Goal: Information Seeking & Learning: Learn about a topic

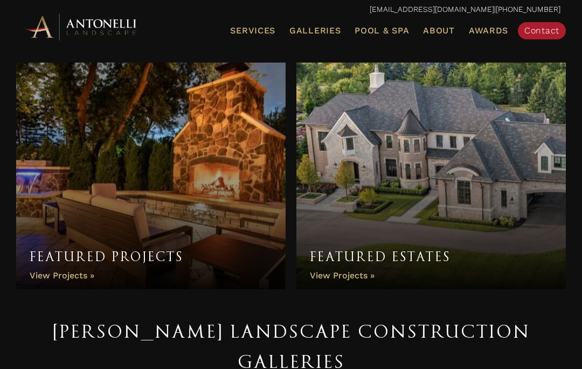
click at [55, 278] on link "Featured Projects" at bounding box center [150, 175] width 269 height 226
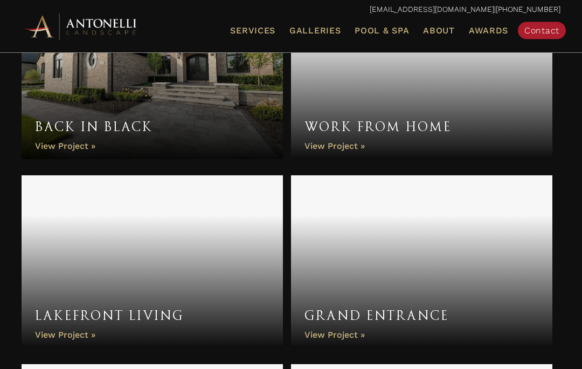
scroll to position [826, 0]
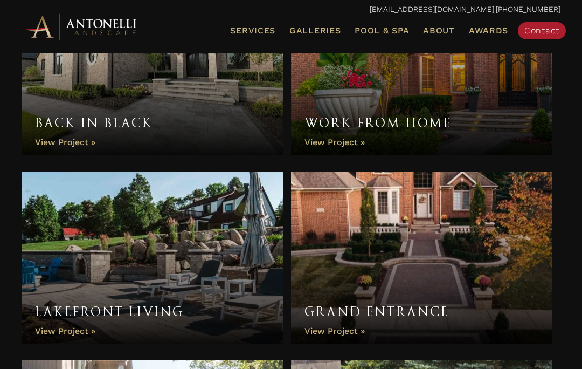
click at [63, 334] on link "Lakefront Living" at bounding box center [152, 257] width 261 height 172
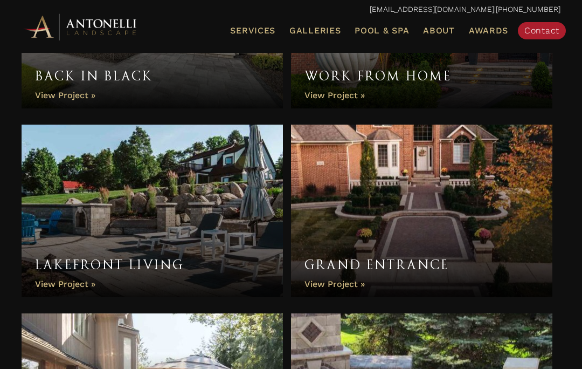
scroll to position [864, 0]
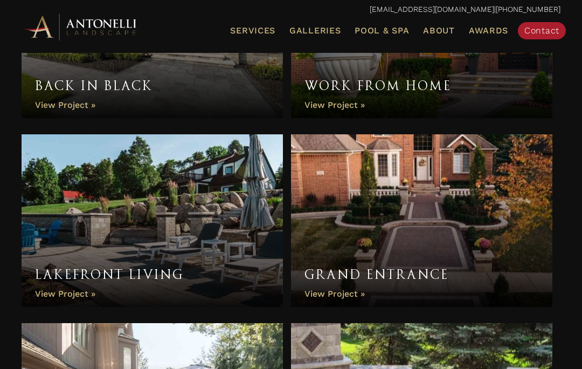
click at [342, 291] on link "Grand Entrance" at bounding box center [421, 220] width 261 height 172
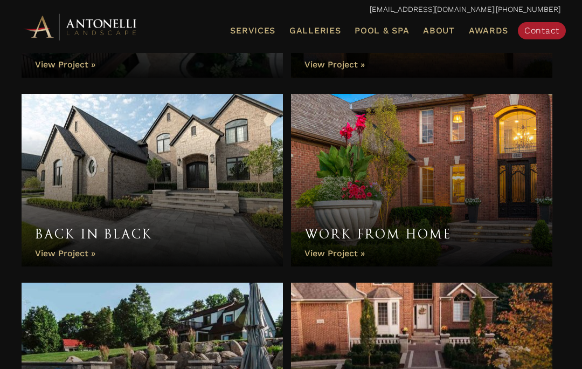
scroll to position [715, 0]
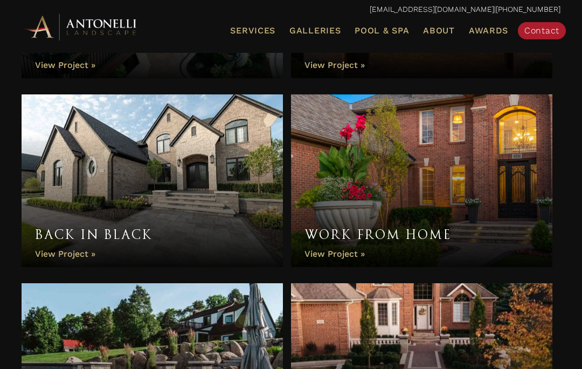
click at [350, 258] on link "Work From Home" at bounding box center [421, 180] width 261 height 172
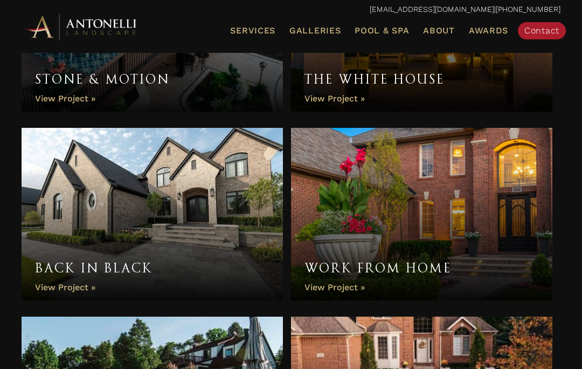
scroll to position [682, 0]
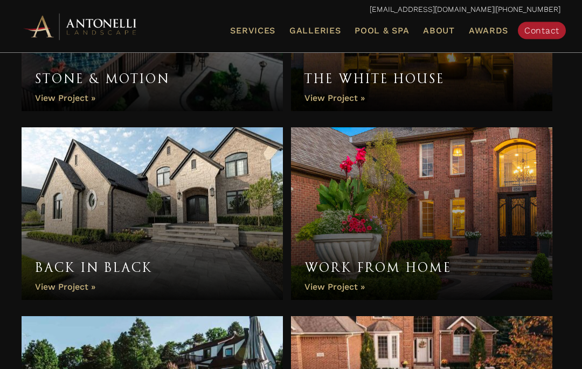
click at [62, 289] on link "Back in Black" at bounding box center [152, 214] width 261 height 172
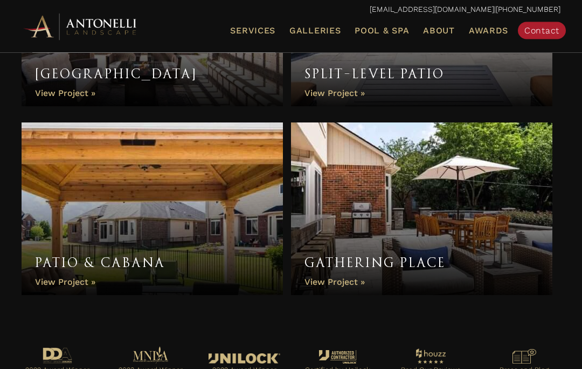
scroll to position [1631, 0]
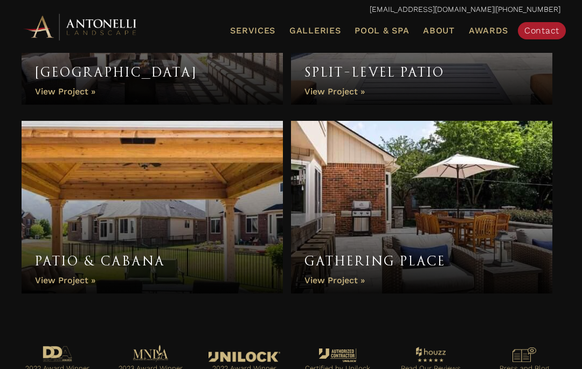
click at [65, 255] on link "Patio & Cabana" at bounding box center [152, 207] width 261 height 172
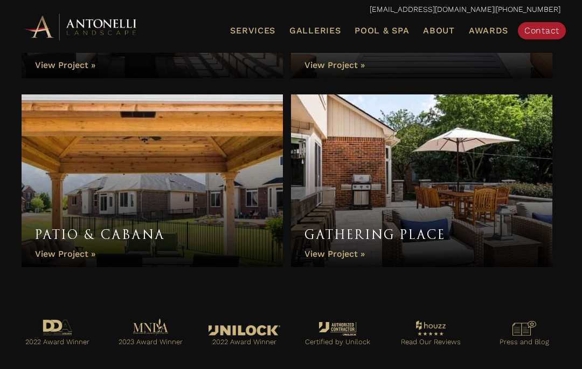
scroll to position [1657, 0]
click at [345, 254] on link "Gathering Place" at bounding box center [421, 181] width 261 height 172
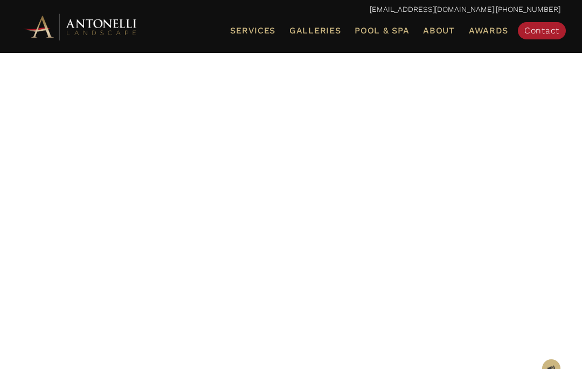
click at [302, 241] on div at bounding box center [291, 190] width 539 height 350
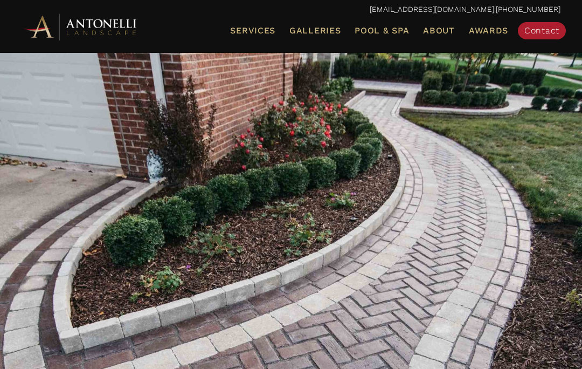
scroll to position [24, 0]
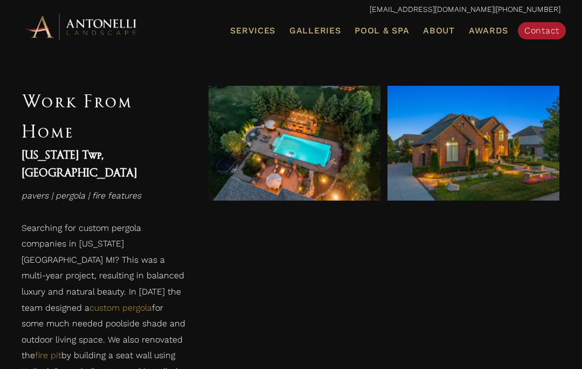
scroll to position [404, 0]
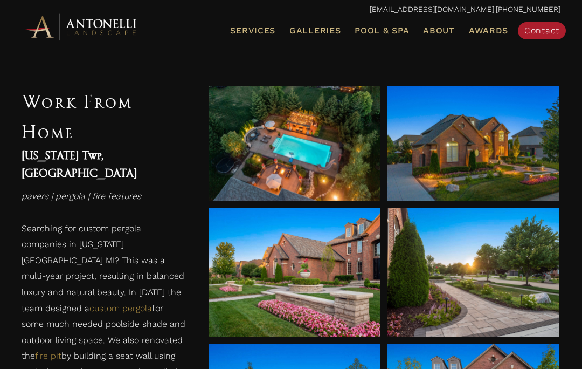
click at [504, 168] on div at bounding box center [473, 143] width 172 height 115
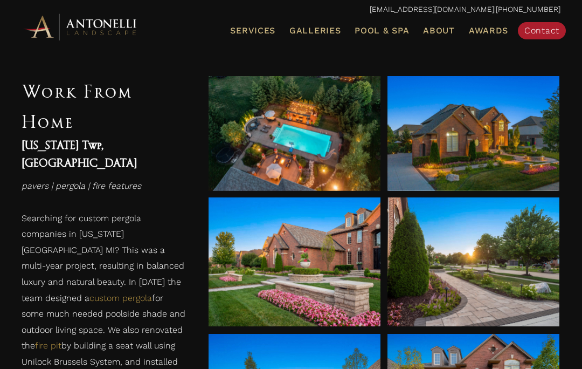
scroll to position [419, 0]
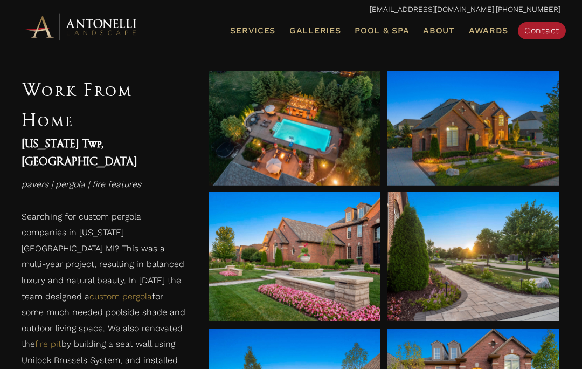
click at [346, 288] on div at bounding box center [295, 256] width 172 height 129
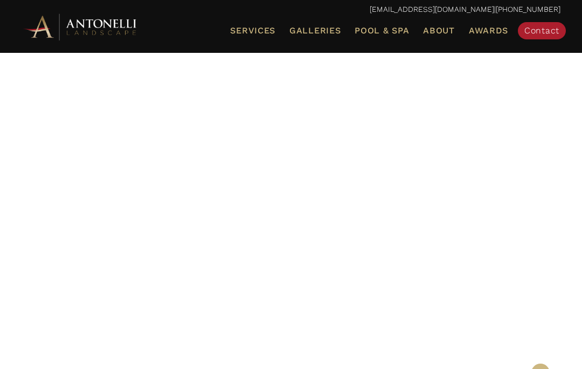
scroll to position [42, 0]
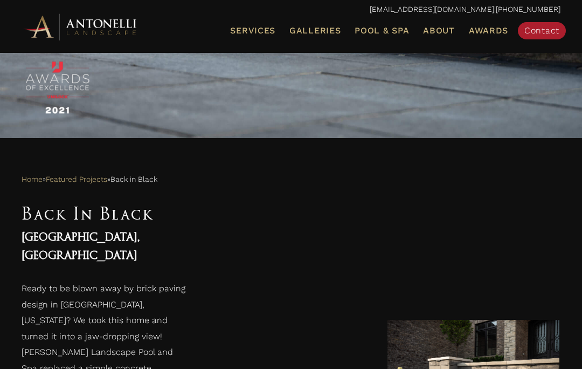
scroll to position [422, 0]
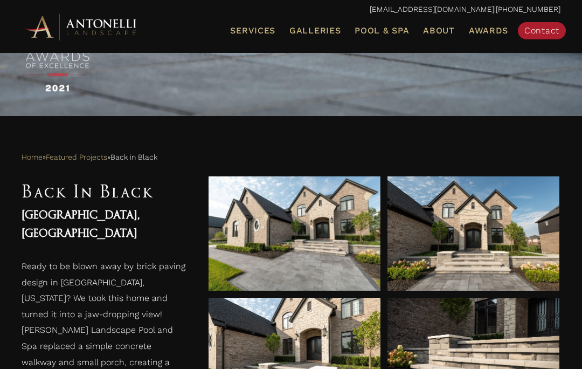
click at [290, 253] on div at bounding box center [295, 233] width 172 height 114
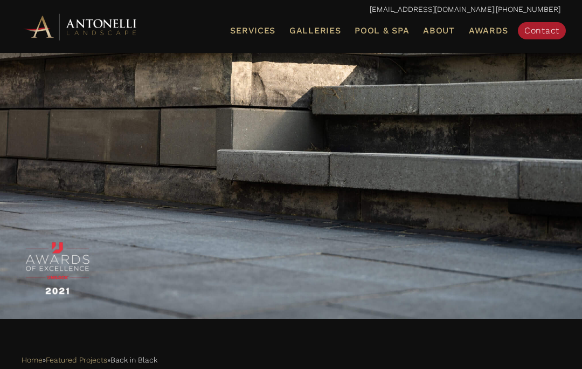
scroll to position [206, 0]
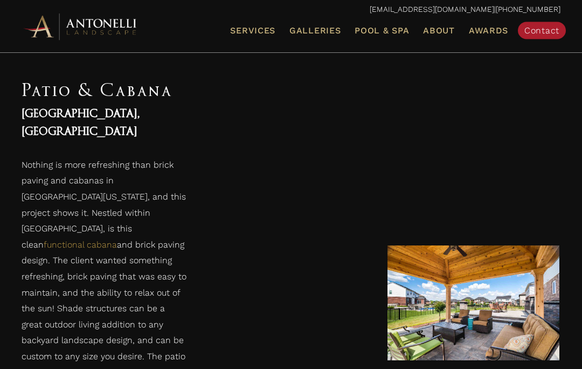
scroll to position [588, 0]
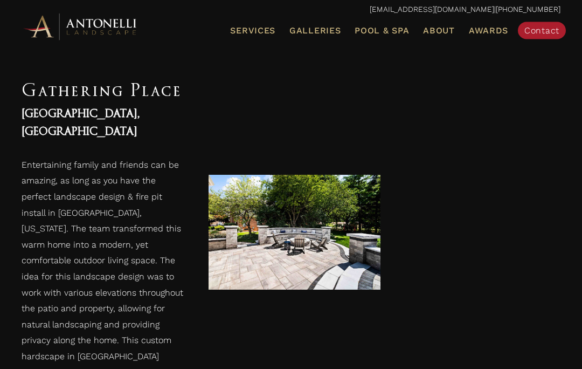
scroll to position [452, 0]
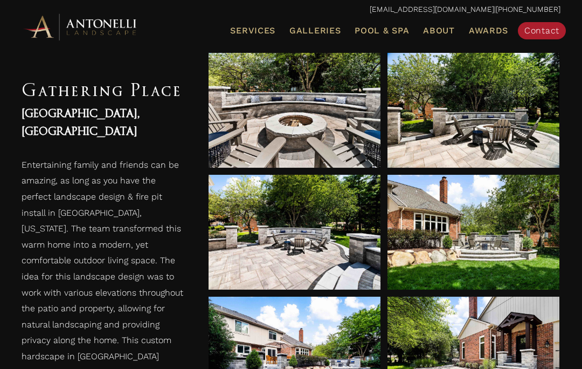
click at [495, 242] on div at bounding box center [473, 232] width 172 height 30
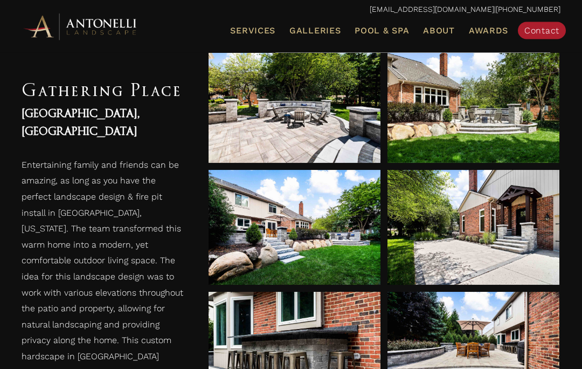
scroll to position [579, 0]
click at [335, 244] on div at bounding box center [295, 227] width 172 height 115
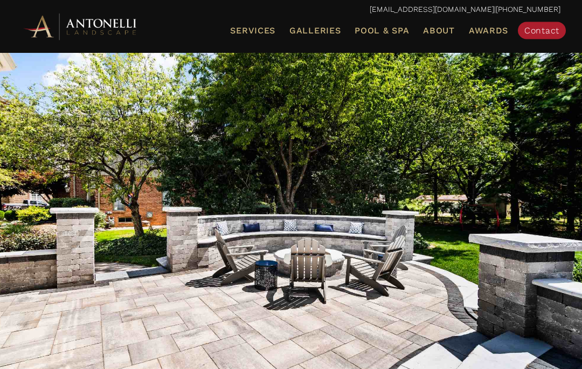
scroll to position [18, 0]
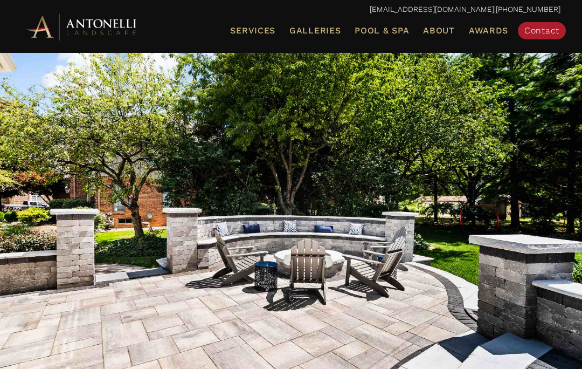
click at [321, 37] on link "Galleries" at bounding box center [315, 31] width 60 height 14
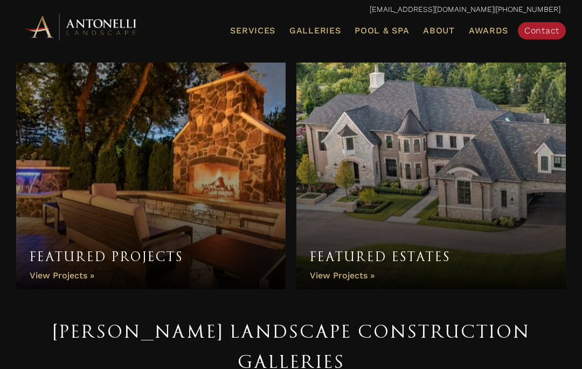
click at [57, 277] on link "Featured Projects" at bounding box center [150, 175] width 269 height 226
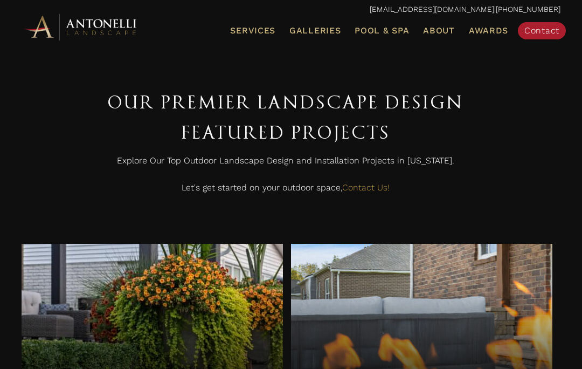
click at [327, 30] on span "Galleries" at bounding box center [314, 30] width 51 height 10
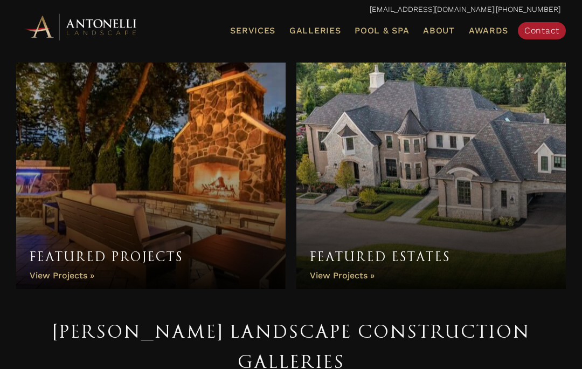
click at [408, 256] on link "Featured Estates" at bounding box center [430, 175] width 269 height 226
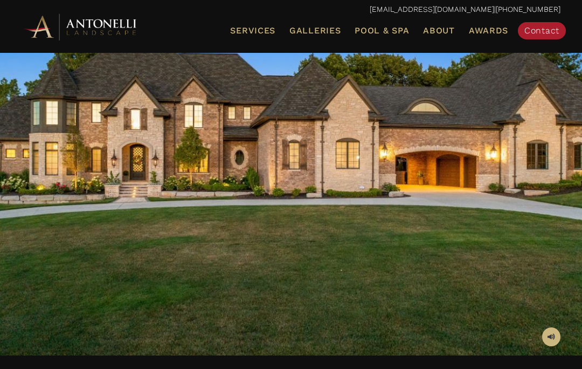
scroll to position [91, 0]
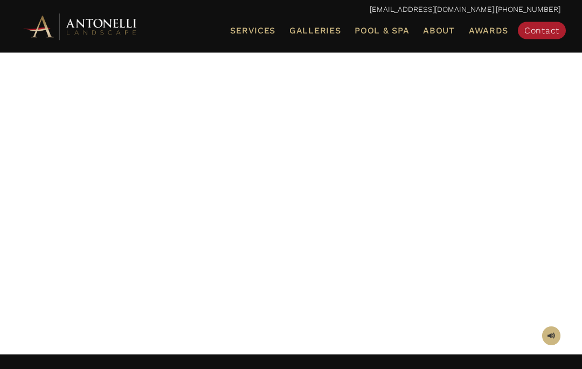
click at [444, 288] on div at bounding box center [291, 158] width 539 height 350
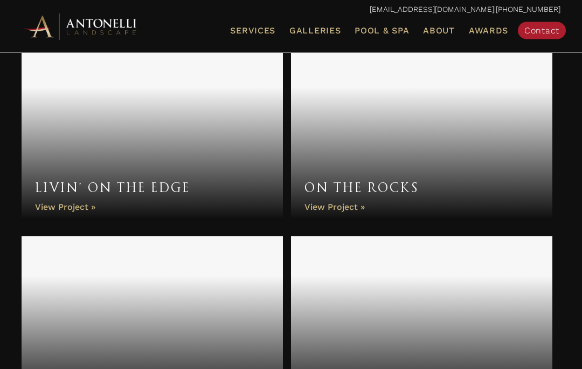
scroll to position [753, 0]
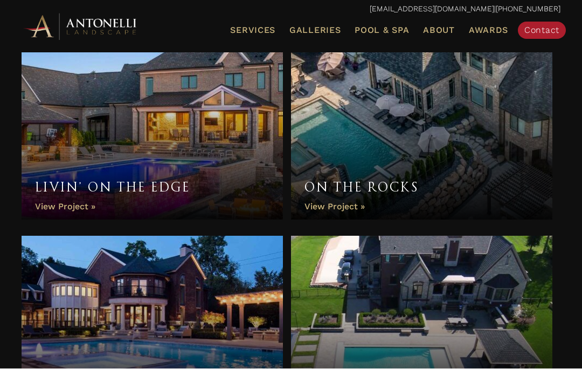
click at [338, 204] on link "On the Rocks" at bounding box center [421, 133] width 261 height 172
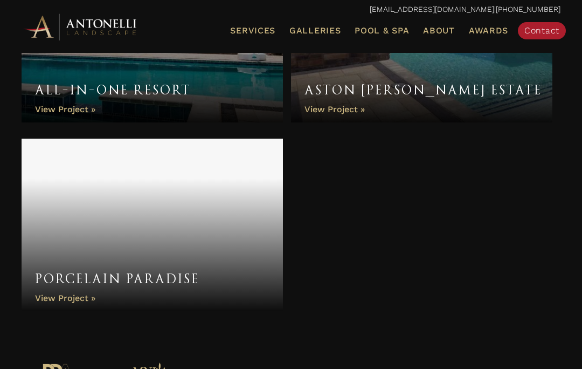
scroll to position [1225, 0]
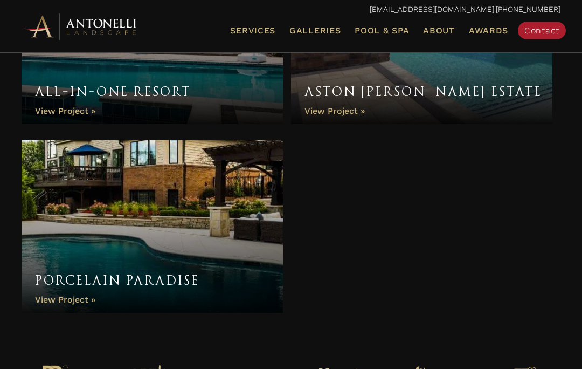
click at [61, 300] on link "Porcelain Paradise" at bounding box center [152, 227] width 261 height 172
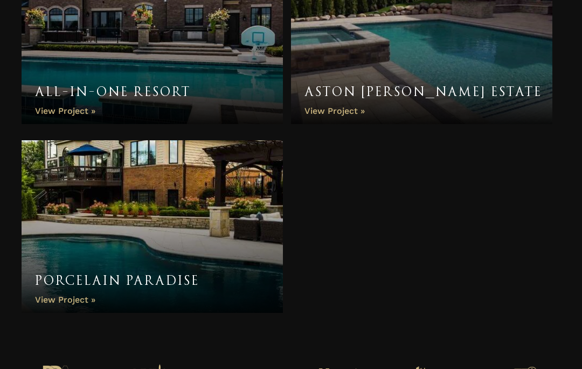
scroll to position [1273, 0]
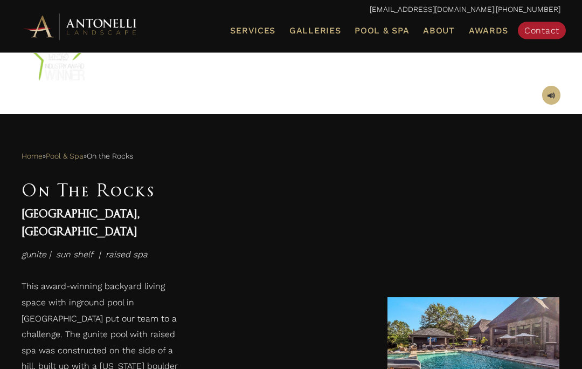
scroll to position [433, 0]
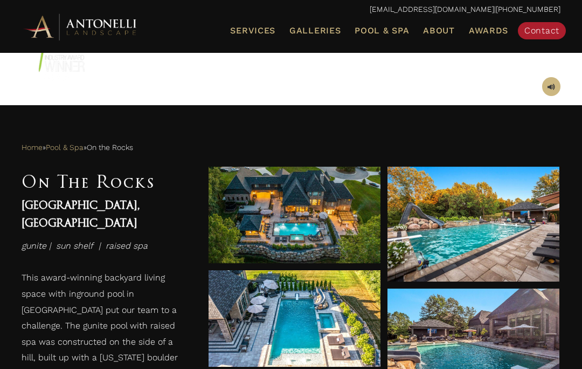
click at [267, 228] on div at bounding box center [295, 215] width 172 height 30
click at [520, 251] on div at bounding box center [473, 223] width 172 height 115
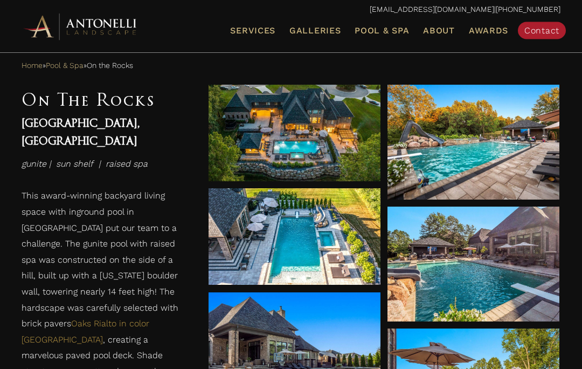
scroll to position [516, 0]
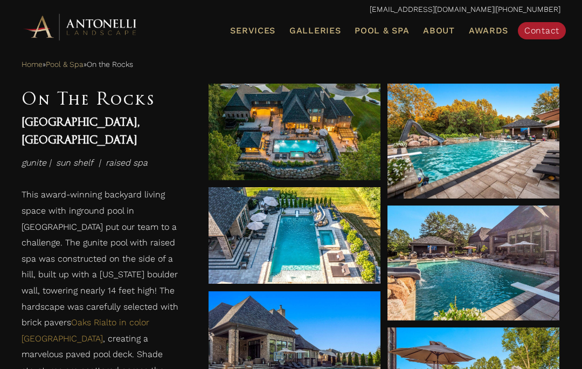
click at [339, 247] on div at bounding box center [295, 235] width 172 height 30
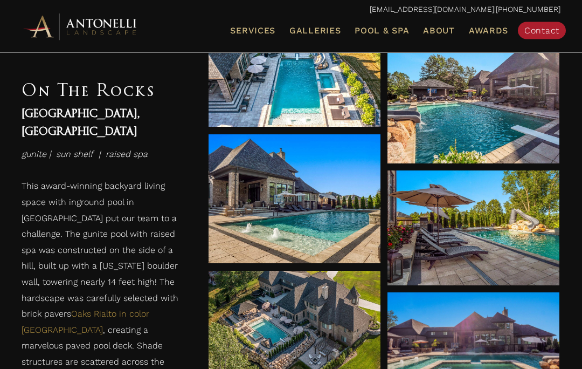
scroll to position [675, 0]
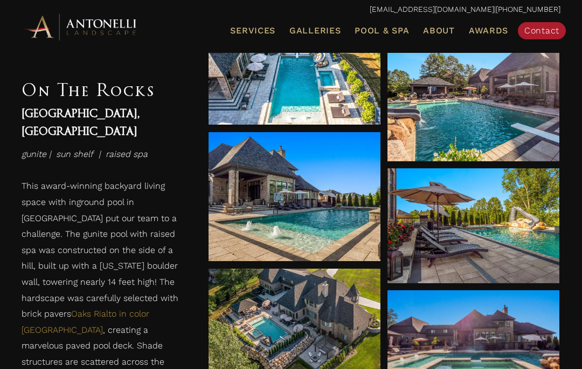
click at [508, 262] on div at bounding box center [473, 225] width 172 height 115
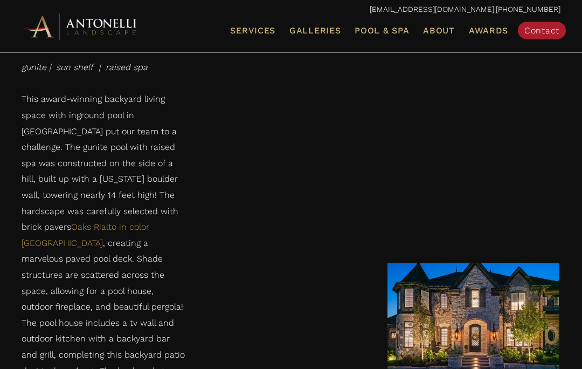
scroll to position [1776, 0]
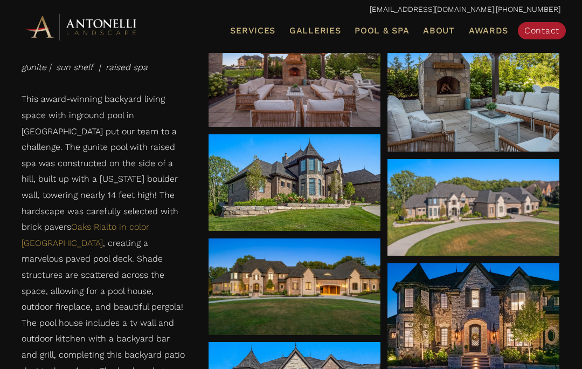
click at [336, 200] on div at bounding box center [295, 182] width 172 height 97
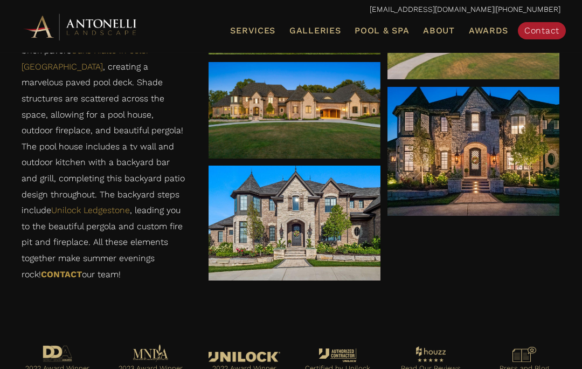
scroll to position [1948, 0]
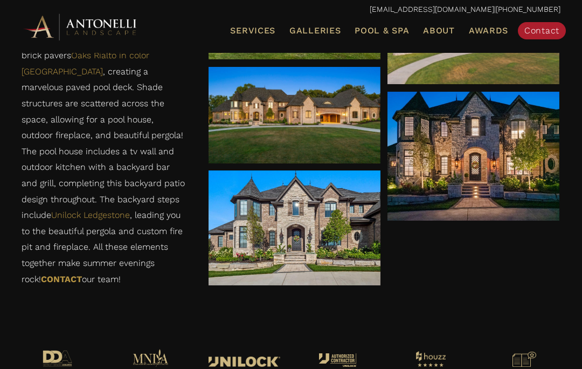
click at [503, 192] on div at bounding box center [473, 156] width 172 height 129
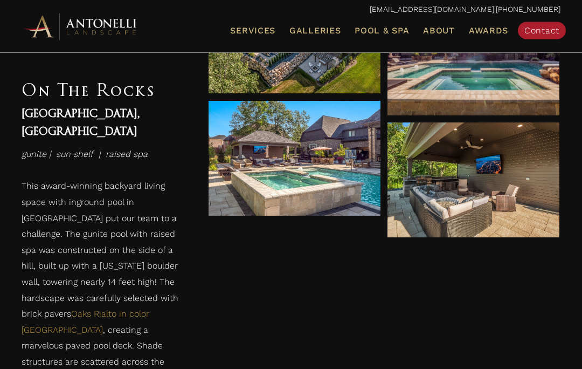
scroll to position [944, 0]
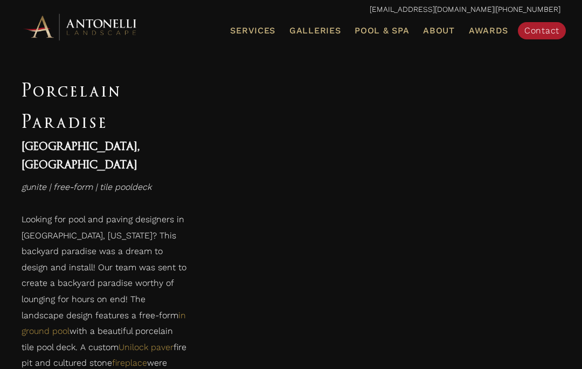
scroll to position [1173, 0]
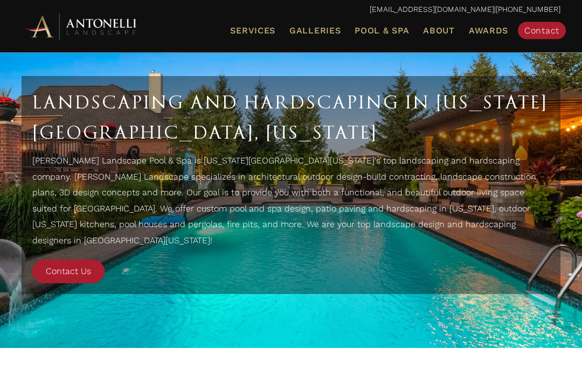
scroll to position [16, 0]
